Goal: Learn about a topic

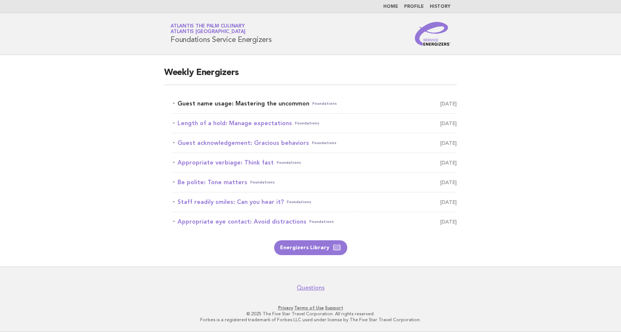
drag, startPoint x: 0, startPoint y: 0, endPoint x: 240, endPoint y: 101, distance: 260.5
click at [240, 101] on link "Guest name usage: Mastering the uncommon Foundations [DATE]" at bounding box center [315, 103] width 284 height 10
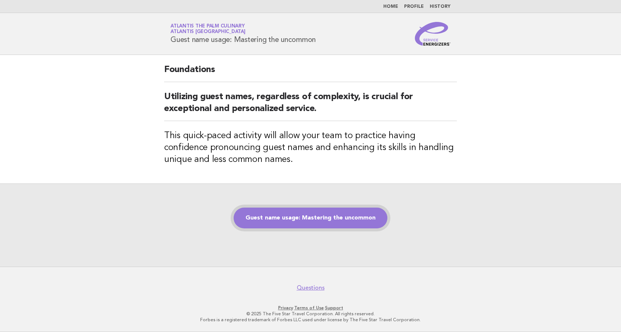
click at [333, 217] on link "Guest name usage: Mastering the uncommon" at bounding box center [310, 217] width 154 height 21
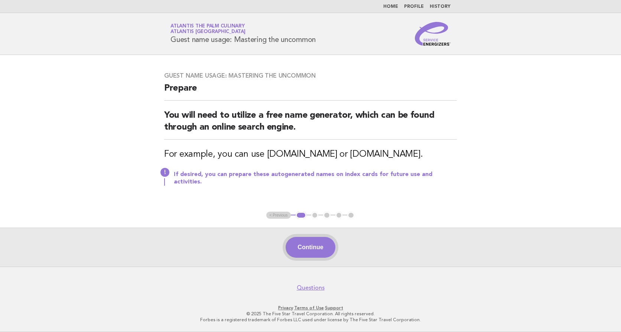
click at [314, 256] on button "Continue" at bounding box center [309, 247] width 49 height 21
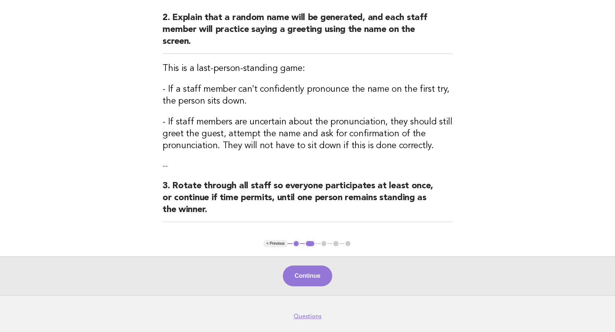
scroll to position [148, 0]
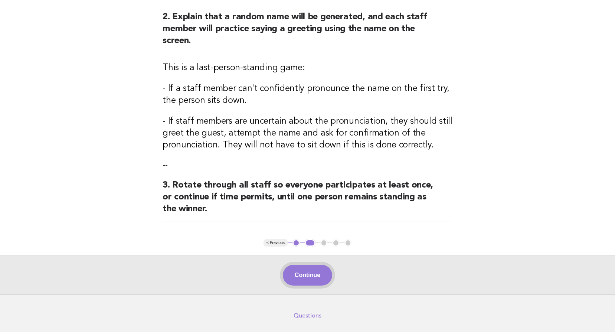
click at [326, 282] on button "Continue" at bounding box center [307, 275] width 49 height 21
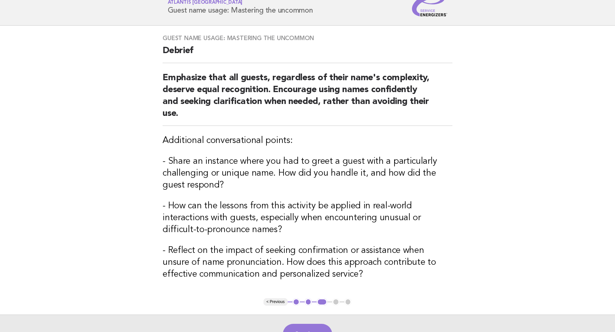
scroll to position [74, 0]
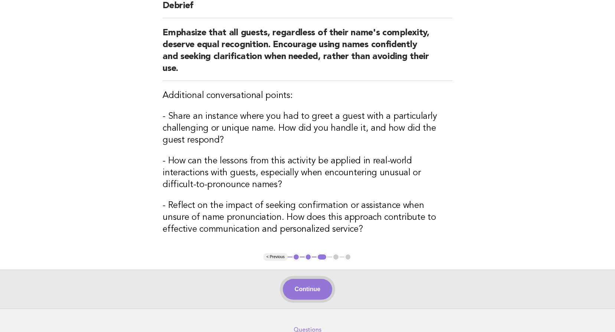
click at [321, 297] on button "Continue" at bounding box center [307, 289] width 49 height 21
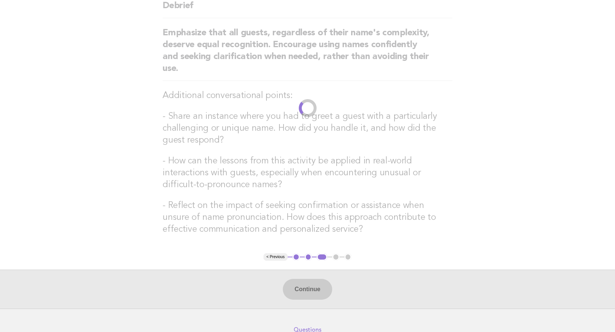
scroll to position [0, 0]
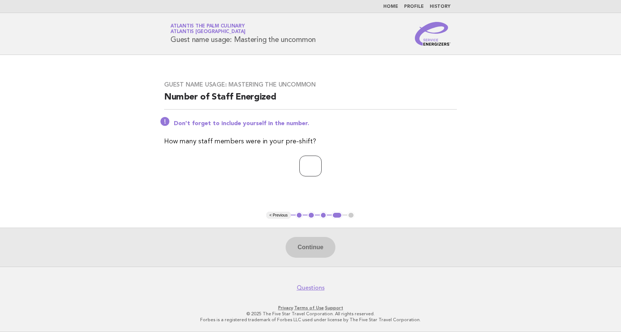
click at [304, 162] on input "number" at bounding box center [310, 165] width 22 height 21
type input "**"
click at [296, 246] on button "Continue" at bounding box center [309, 247] width 49 height 21
